Goal: Information Seeking & Learning: Check status

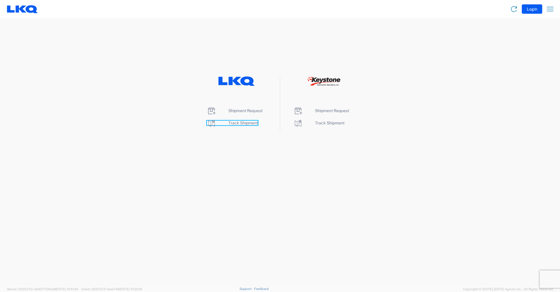
click at [250, 125] on span "Track Shipment" at bounding box center [242, 122] width 29 height 5
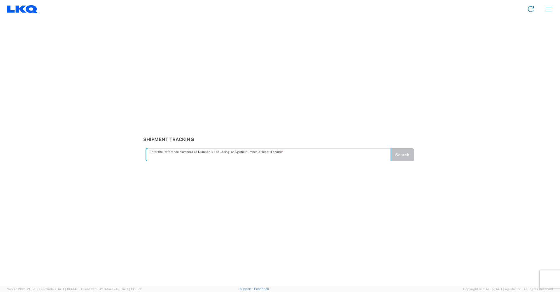
click at [201, 155] on input "text" at bounding box center [269, 155] width 238 height 10
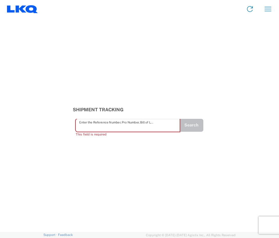
click at [94, 129] on input "text" at bounding box center [127, 125] width 97 height 10
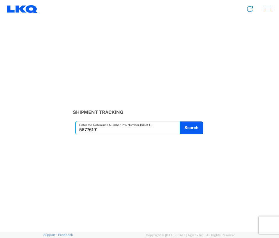
type input "56776191"
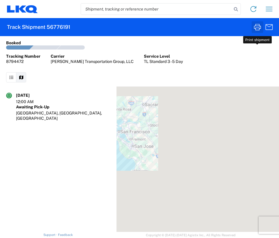
click at [260, 28] on icon "button" at bounding box center [257, 26] width 9 height 9
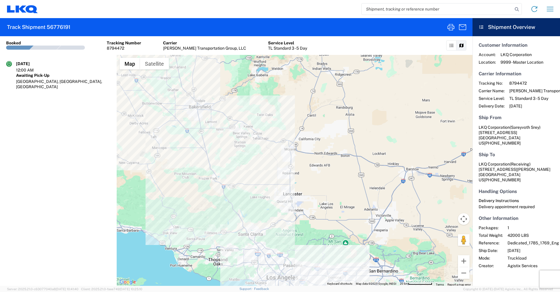
drag, startPoint x: 233, startPoint y: 194, endPoint x: 345, endPoint y: 246, distance: 123.0
click at [344, 246] on div at bounding box center [295, 170] width 356 height 231
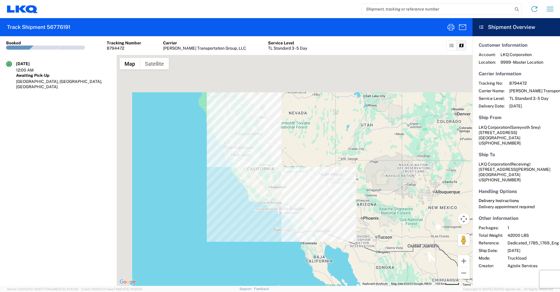
drag, startPoint x: 244, startPoint y: 75, endPoint x: 281, endPoint y: 163, distance: 96.1
click at [281, 163] on div at bounding box center [295, 170] width 356 height 231
